Goal: Obtain resource: Download file/media

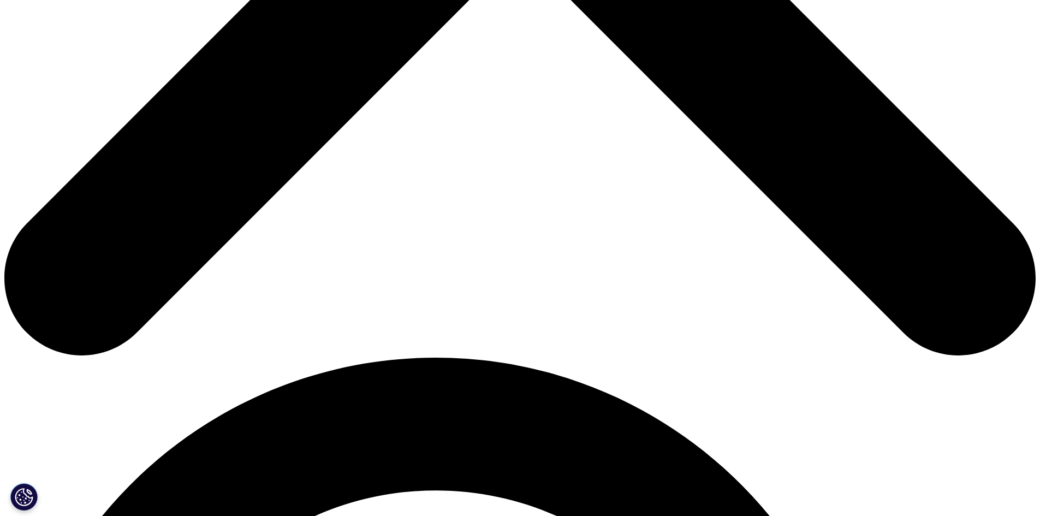
scroll to position [346, 0]
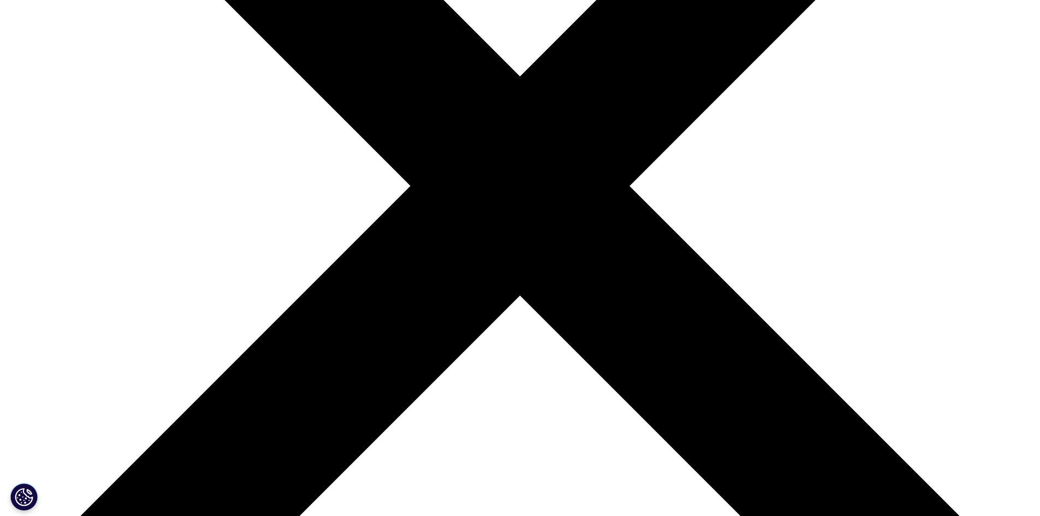
type input "Pearle"
type input "Liew"
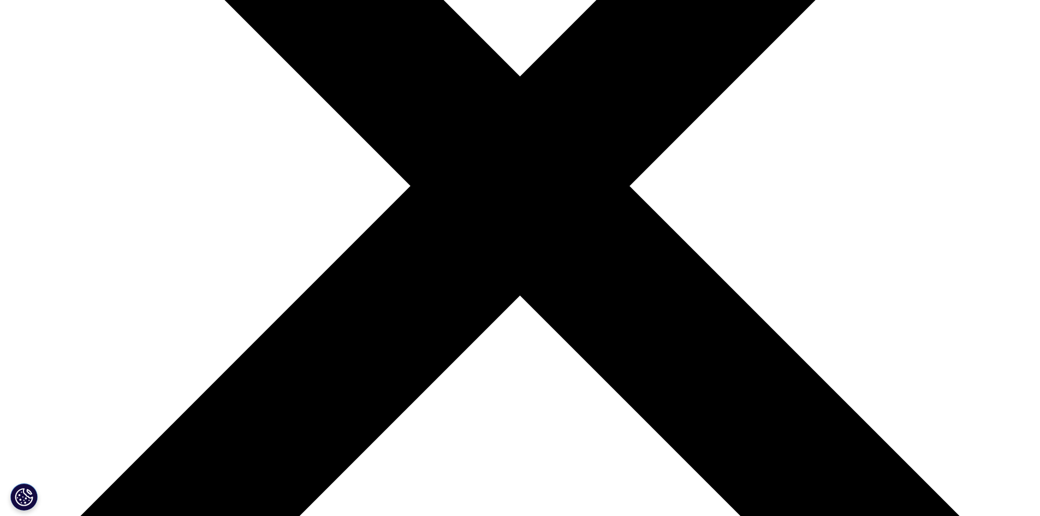
scroll to position [0, 46]
type input "[EMAIL_ADDRESS][DOMAIN_NAME]"
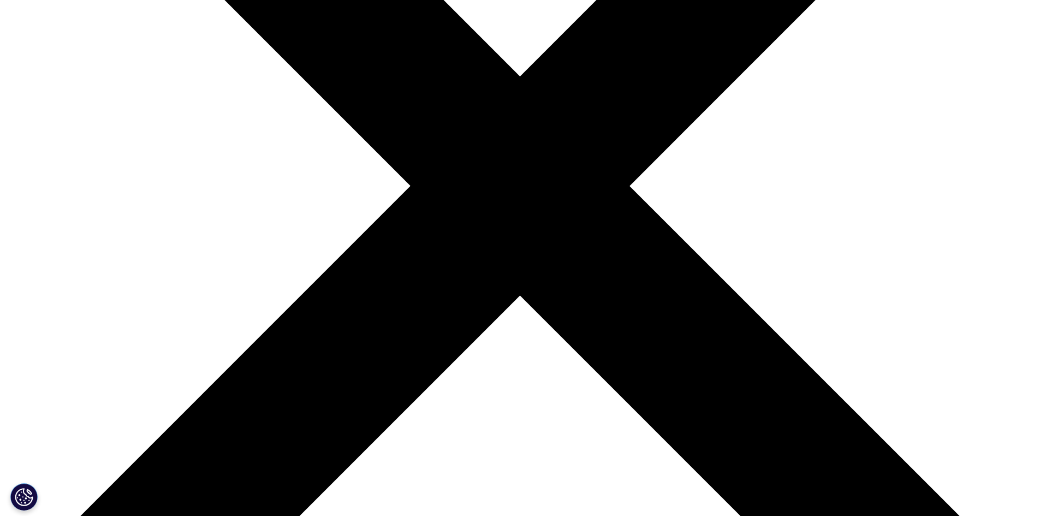
type input "Head of Regulatory Affairs"
type input "AstraZeneca"
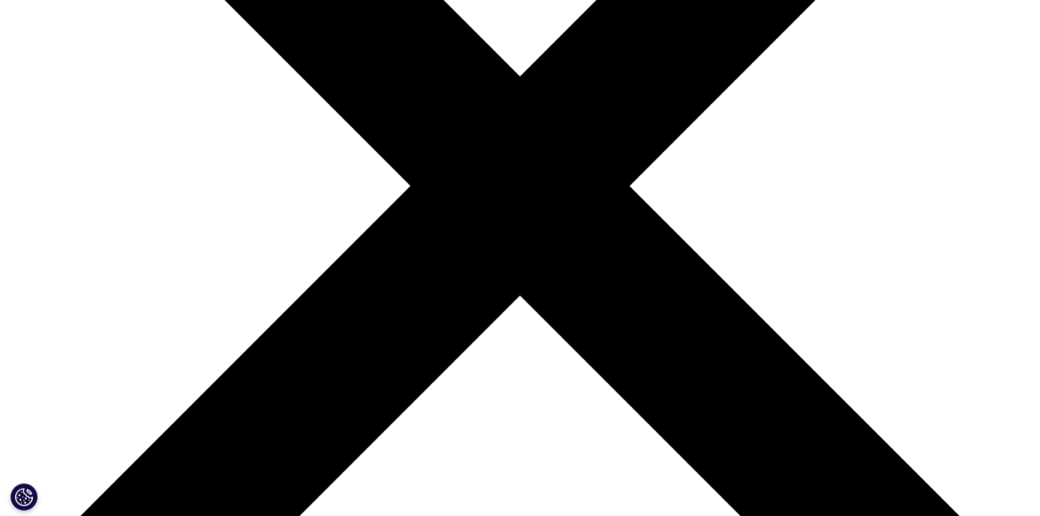
select select "[GEOGRAPHIC_DATA]"
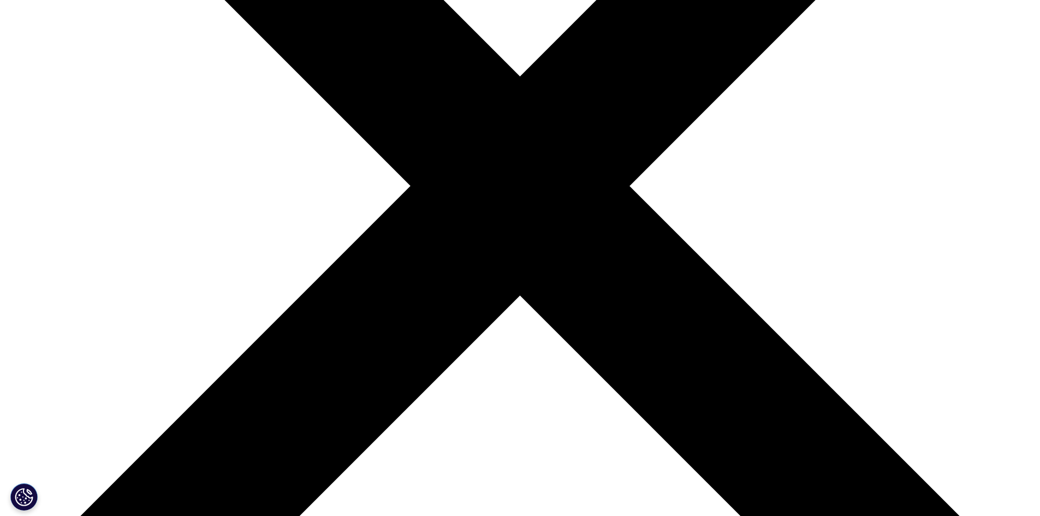
scroll to position [692, 0]
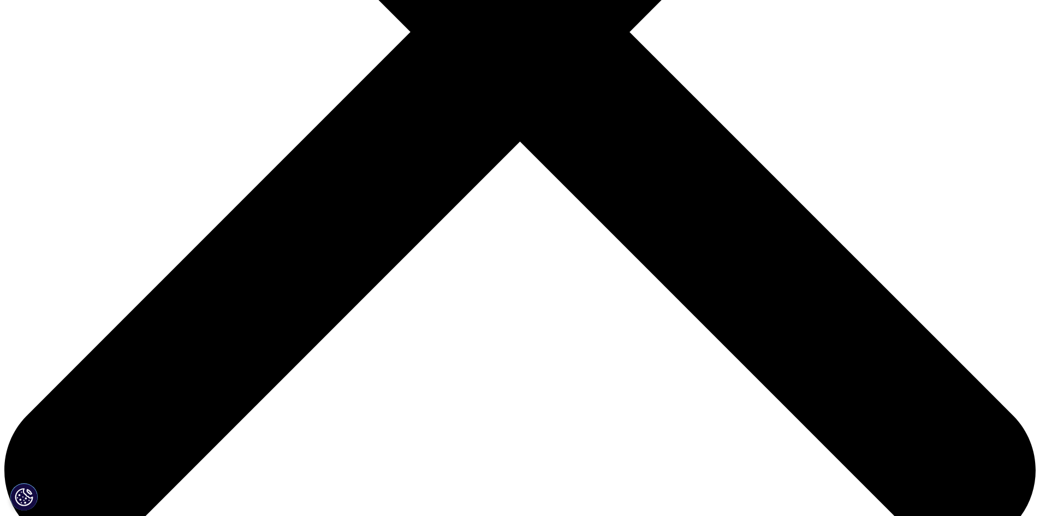
scroll to position [325, 644]
